Goal: Transaction & Acquisition: Purchase product/service

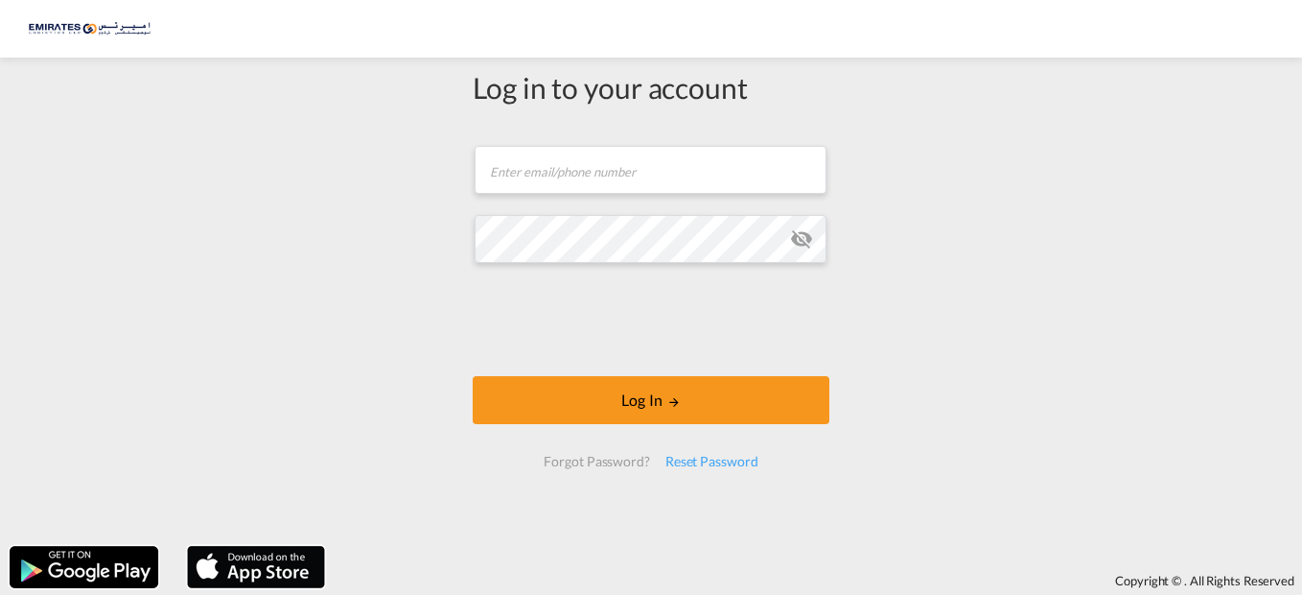
type input "[EMAIL_ADDRESS][DOMAIN_NAME]"
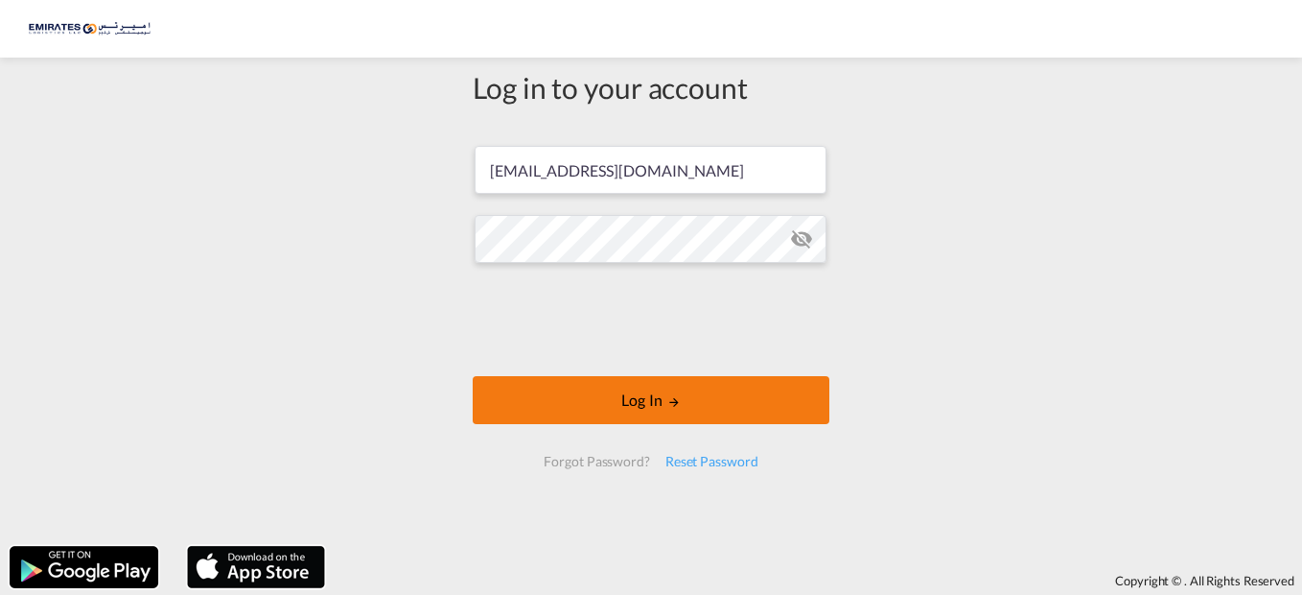
click at [672, 397] on md-icon "LOGIN" at bounding box center [673, 401] width 13 height 13
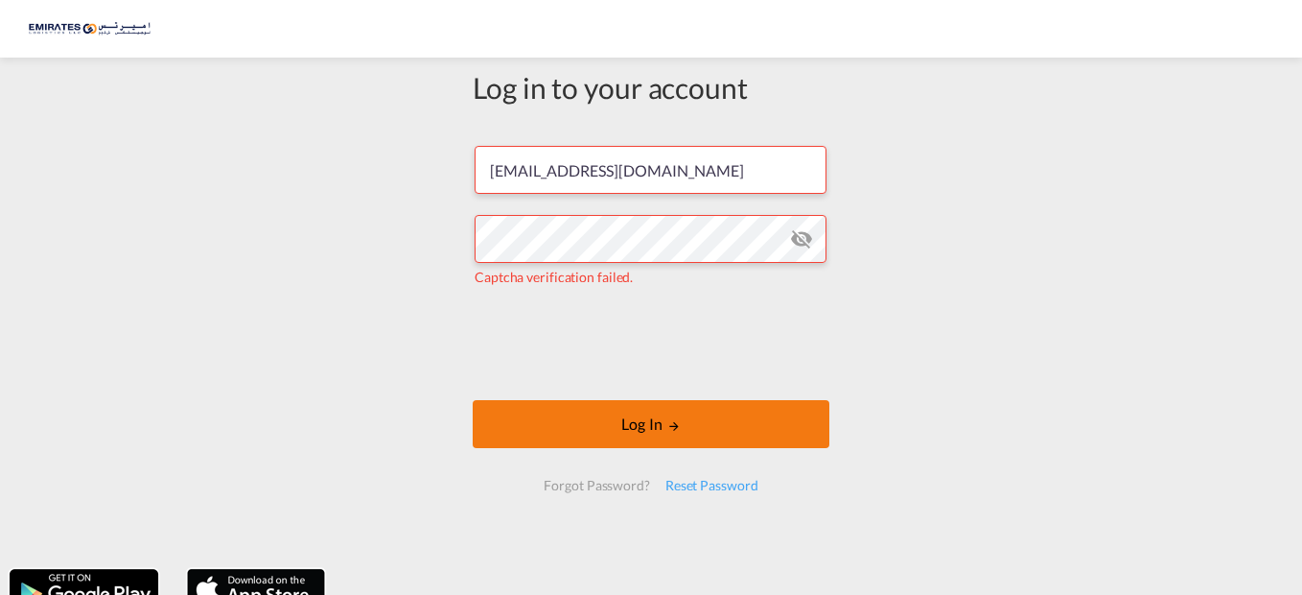
click at [636, 414] on button "Log In" at bounding box center [651, 424] width 357 height 48
click at [683, 433] on button "Log In" at bounding box center [651, 424] width 357 height 48
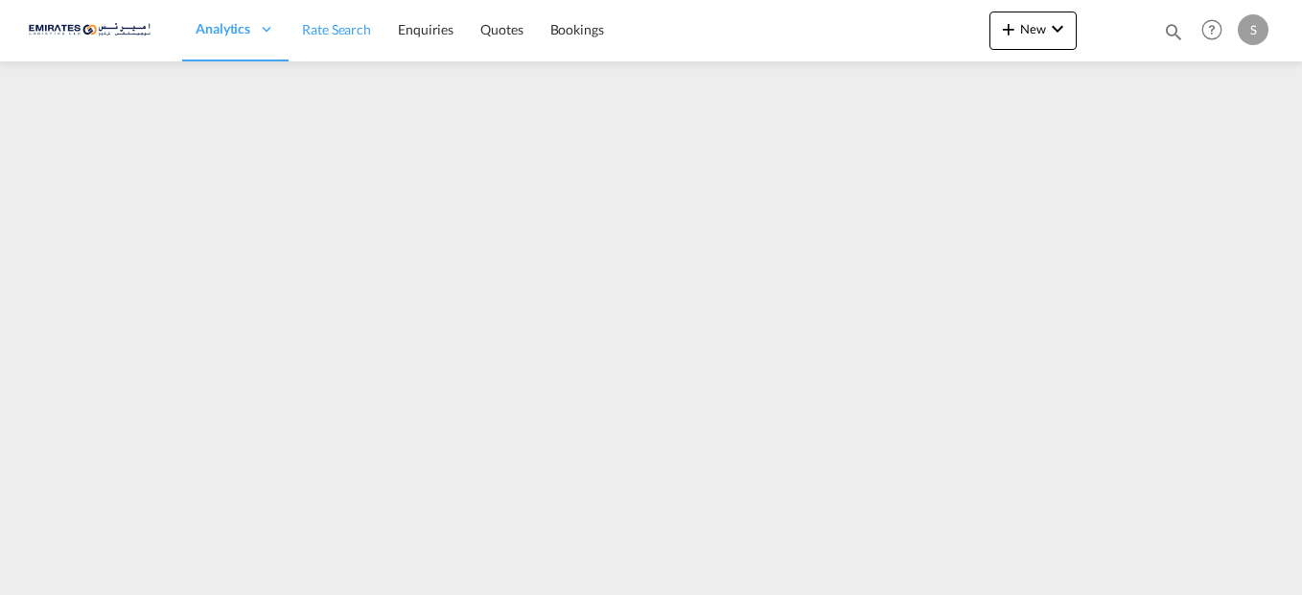
click at [339, 31] on span "Rate Search" at bounding box center [336, 29] width 69 height 16
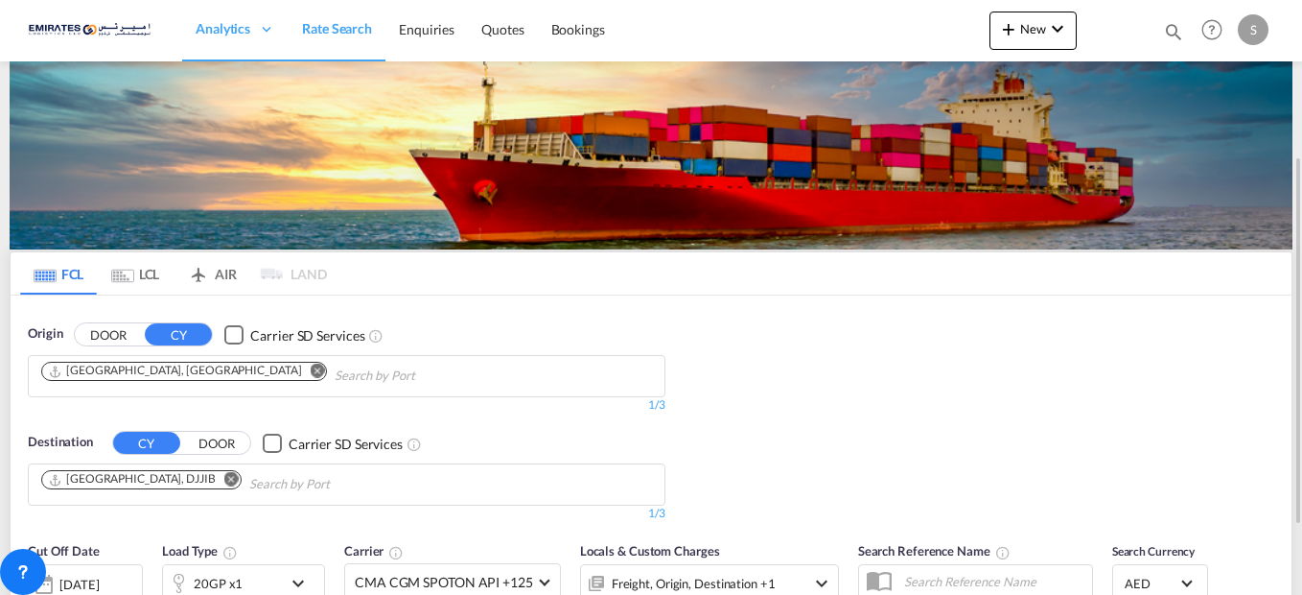
scroll to position [192, 0]
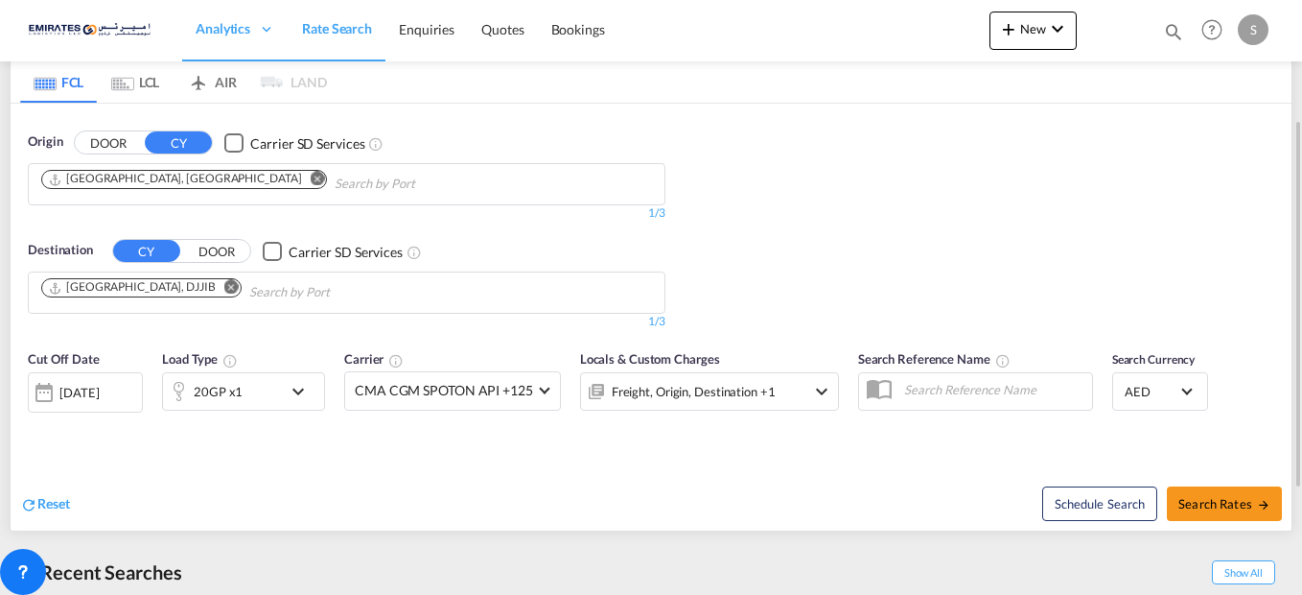
click at [224, 291] on md-icon "Remove" at bounding box center [231, 287] width 14 height 14
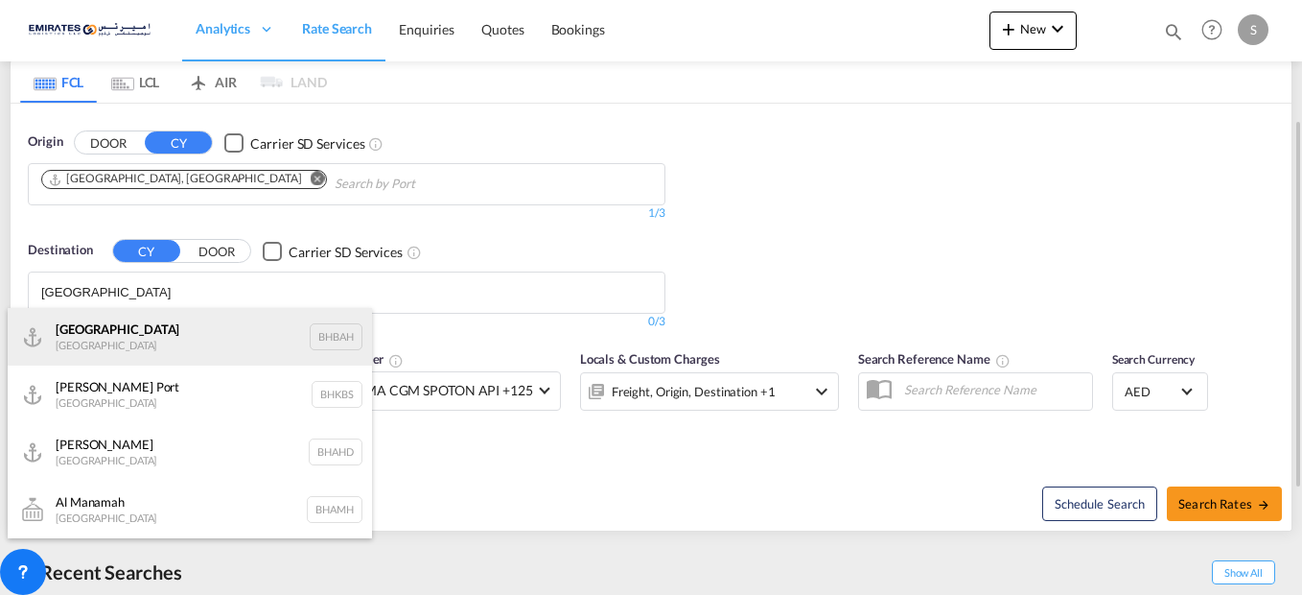
type input "[GEOGRAPHIC_DATA]"
click at [117, 341] on div "Bahrain [GEOGRAPHIC_DATA] [GEOGRAPHIC_DATA]" at bounding box center [190, 337] width 364 height 58
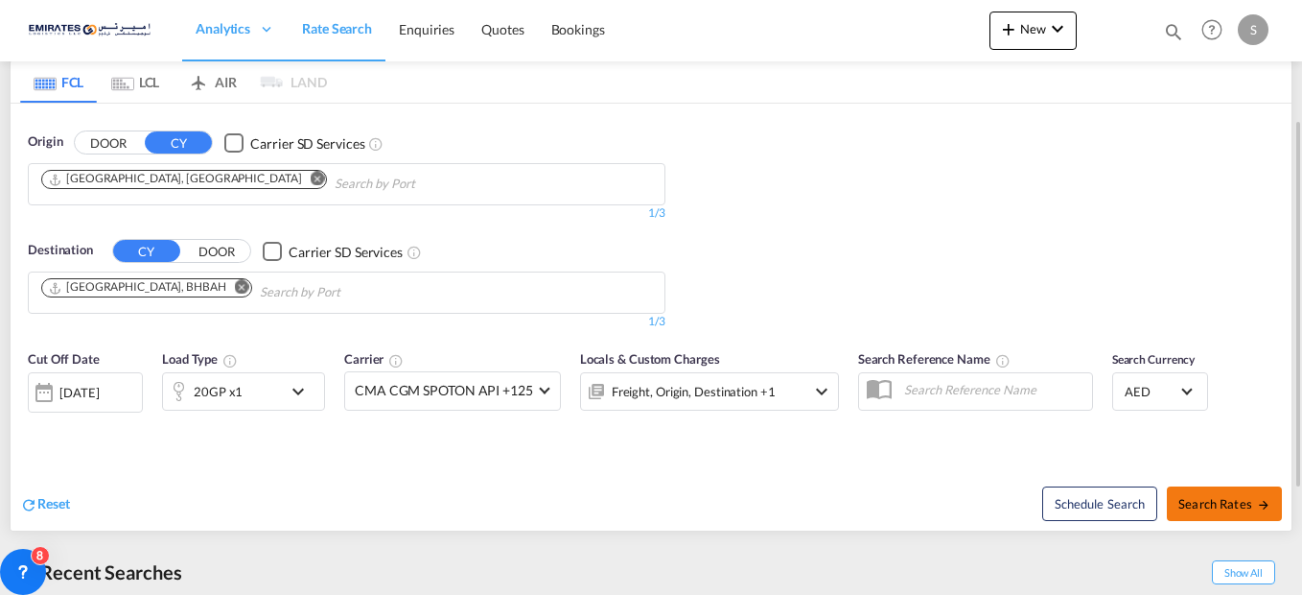
click at [1243, 499] on span "Search Rates" at bounding box center [1225, 503] width 92 height 15
type input "AEJEA to BHBAH / [DATE]"
